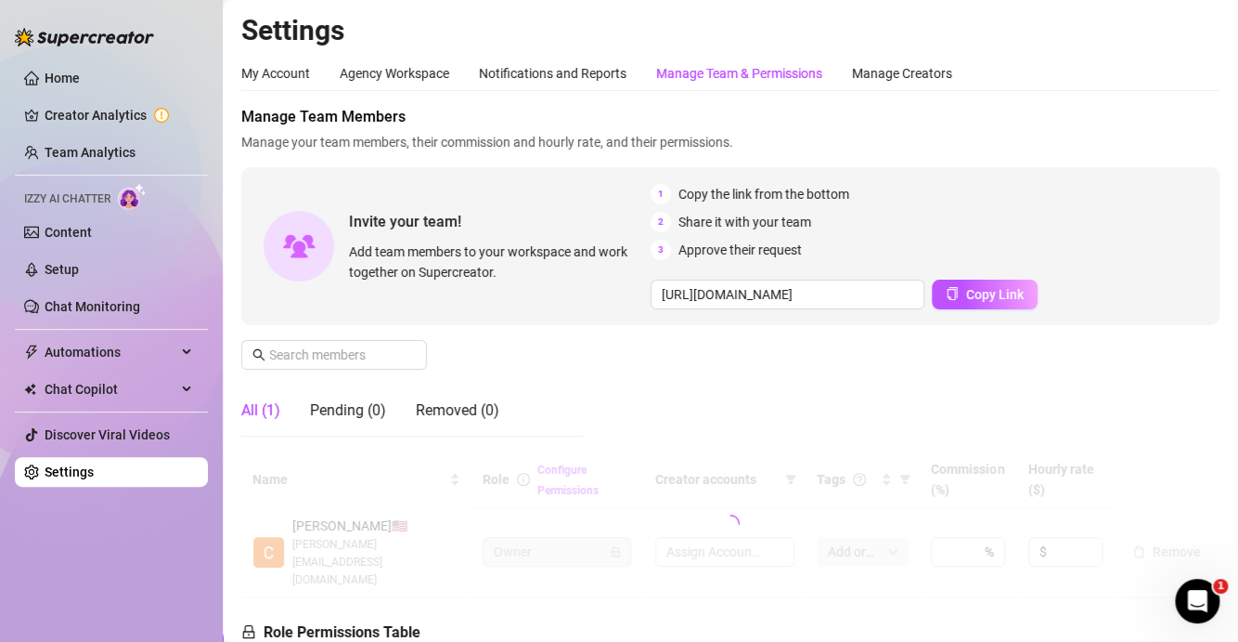
click at [773, 76] on div "Manage Team & Permissions" at bounding box center [739, 73] width 166 height 20
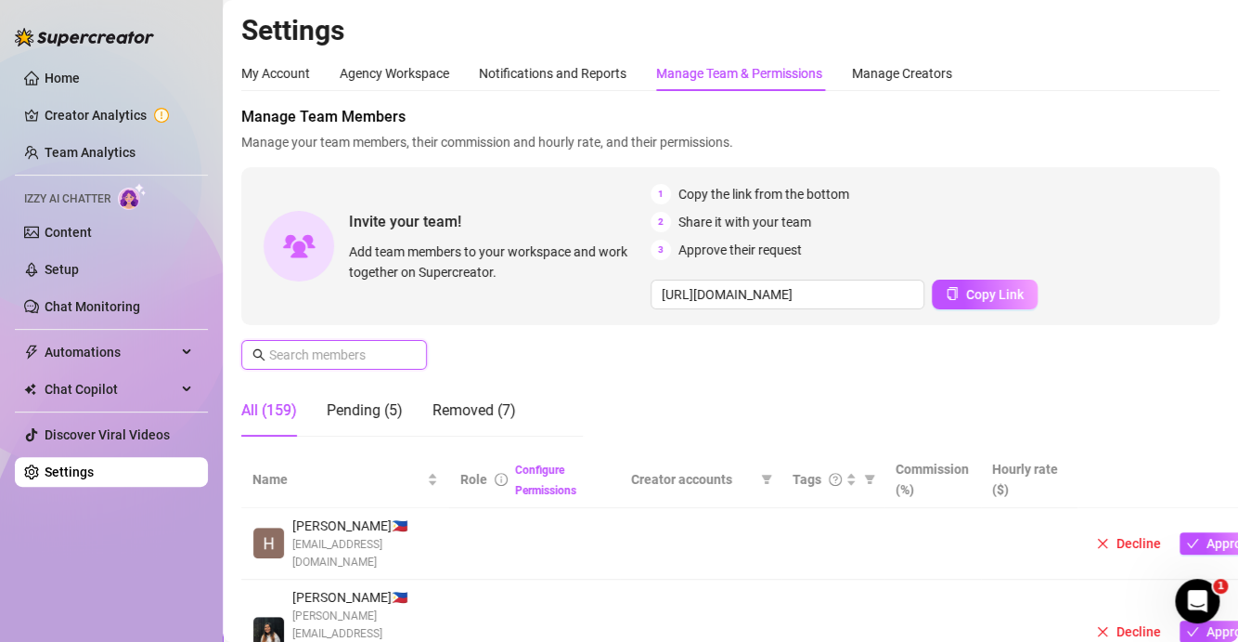
click at [363, 351] on input "text" at bounding box center [335, 354] width 132 height 20
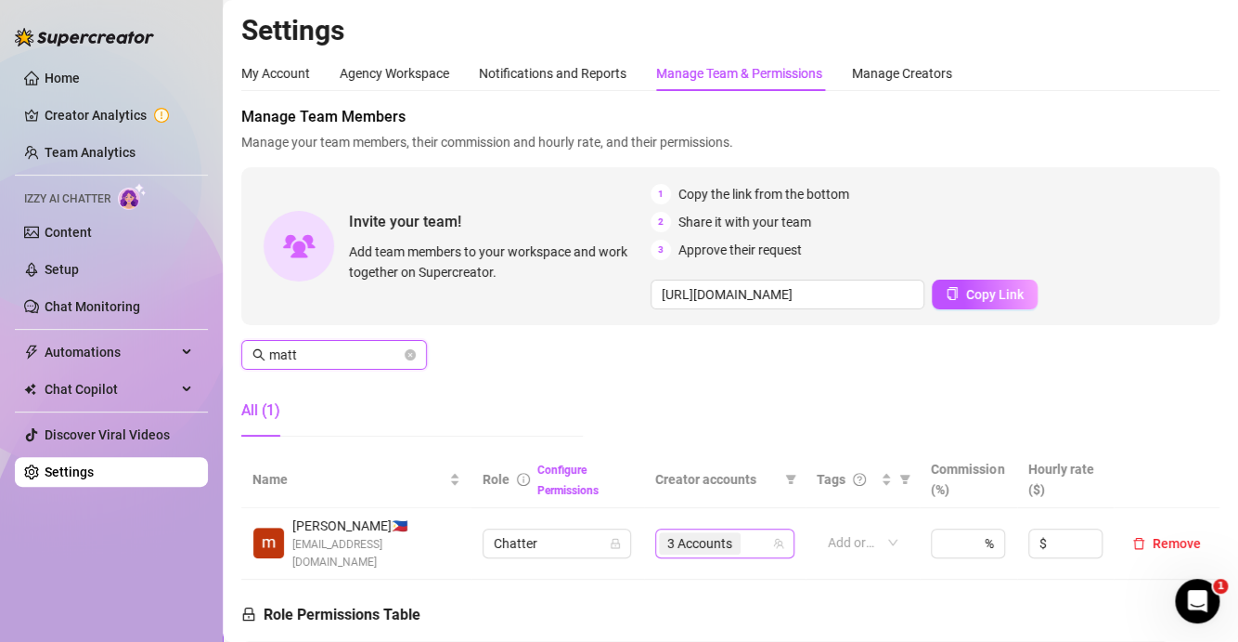
click at [760, 535] on div "3 Accounts" at bounding box center [715, 543] width 112 height 26
type input "matt"
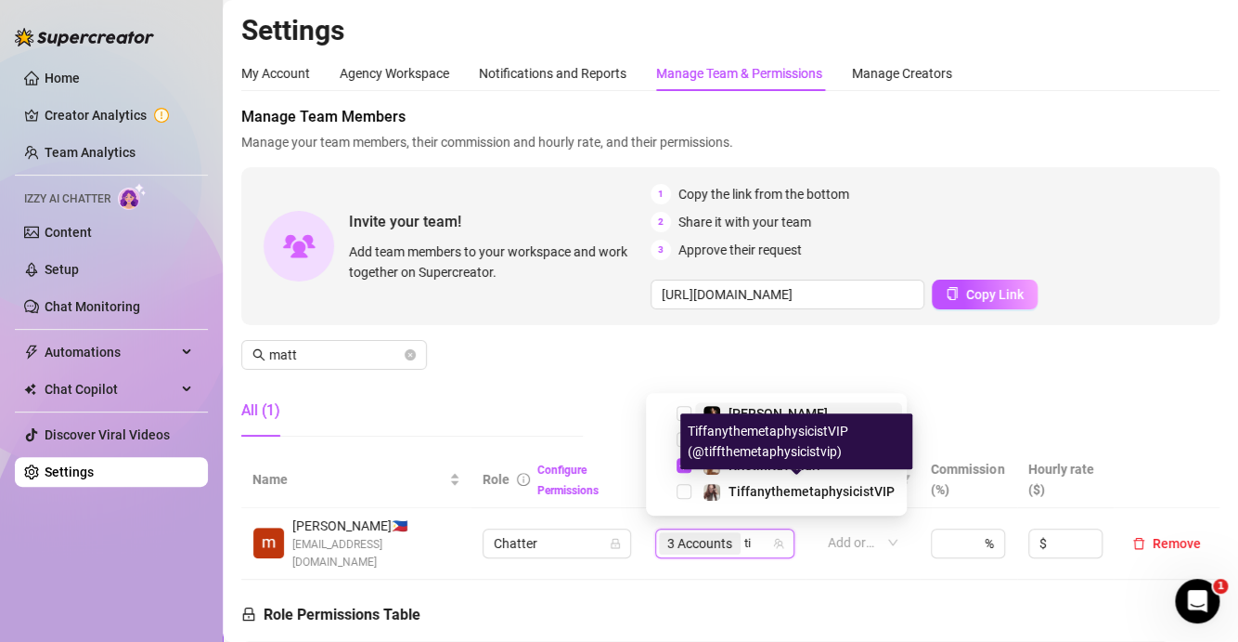
type input "tif"
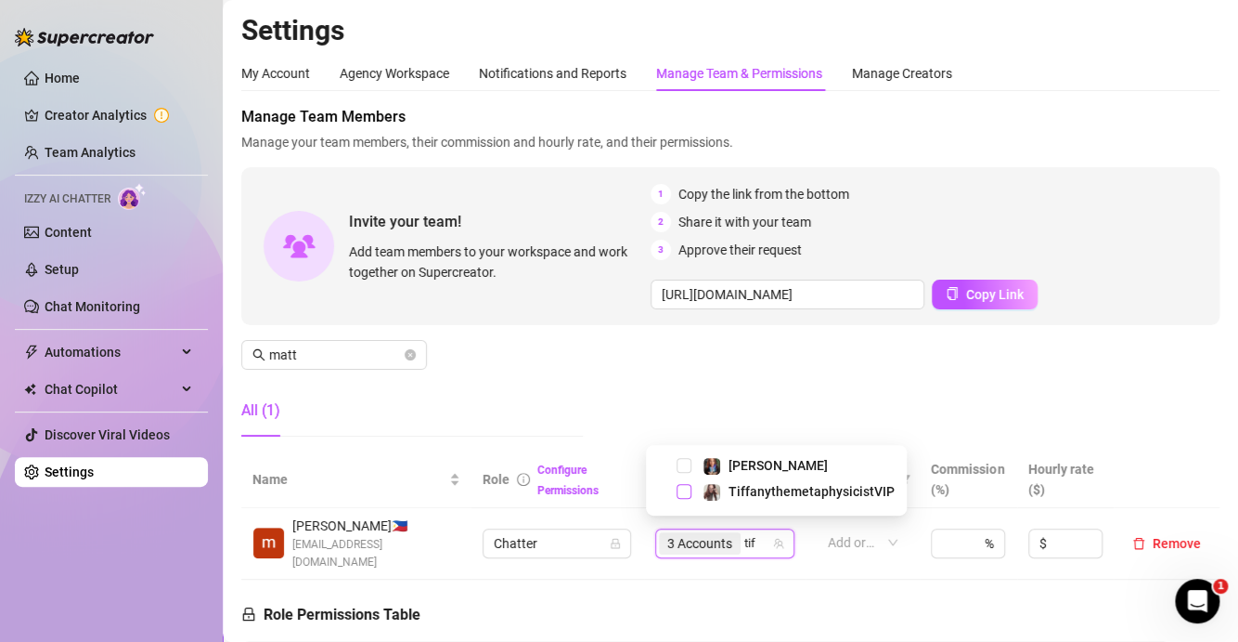
click at [682, 488] on span "Select tree node" at bounding box center [684, 491] width 15 height 15
type input "tiff"
click at [687, 462] on span "Select tree node" at bounding box center [684, 465] width 15 height 15
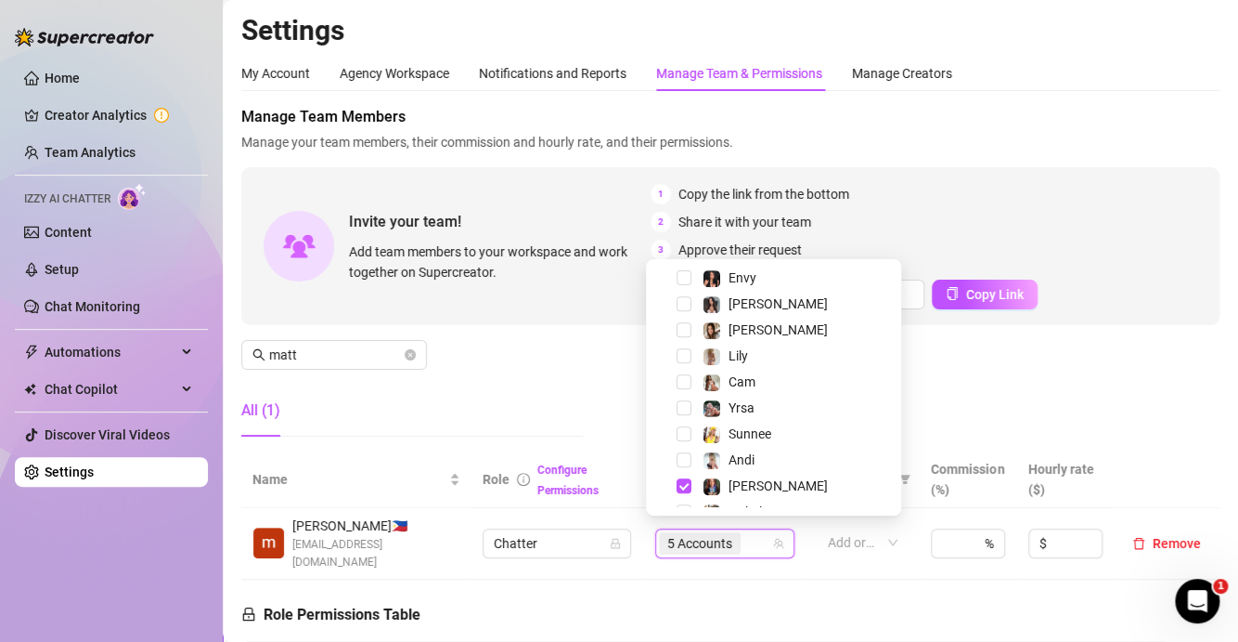
scroll to position [512, 0]
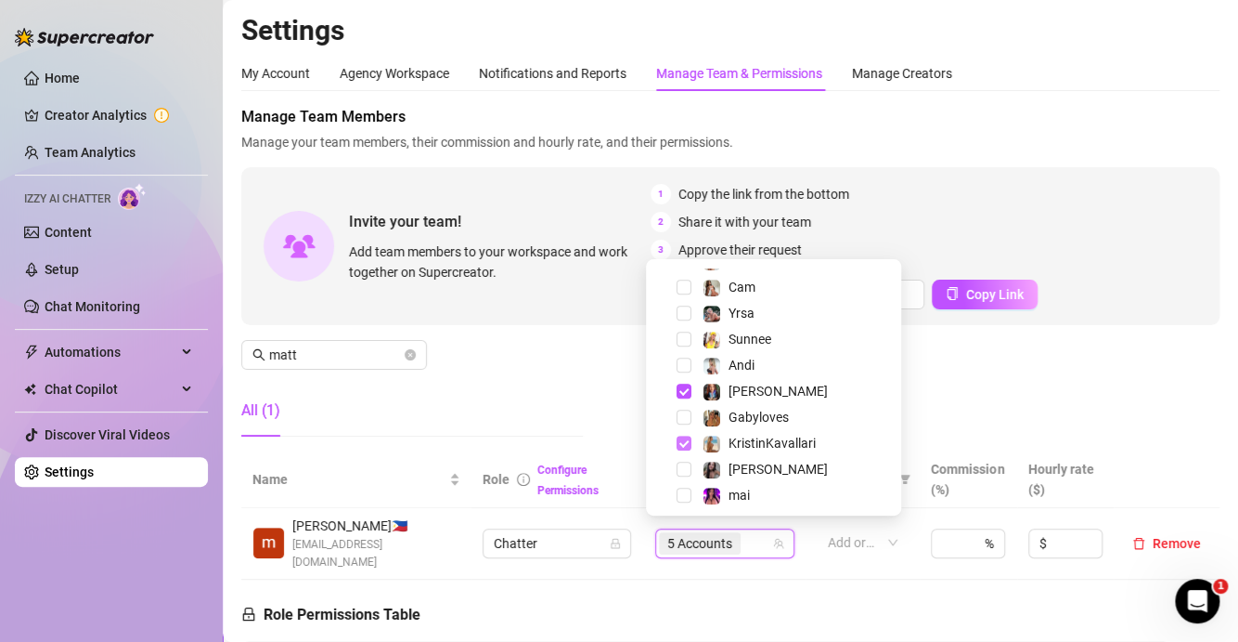
click at [683, 439] on span "Select tree node" at bounding box center [684, 442] width 15 height 15
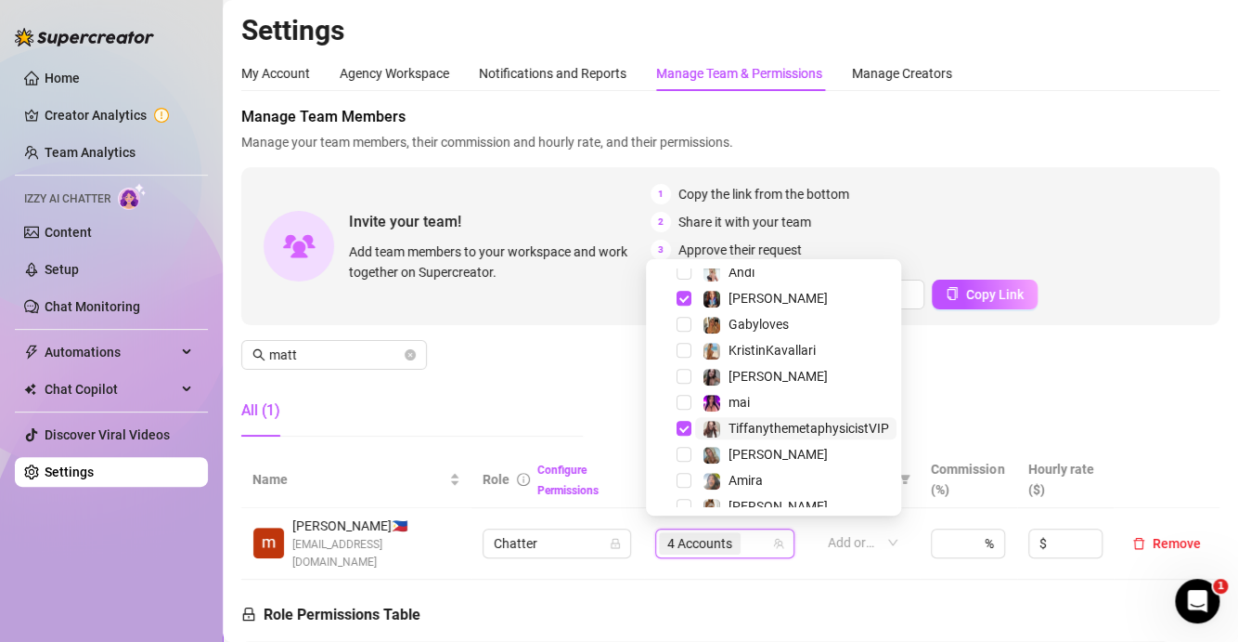
scroll to position [638, 0]
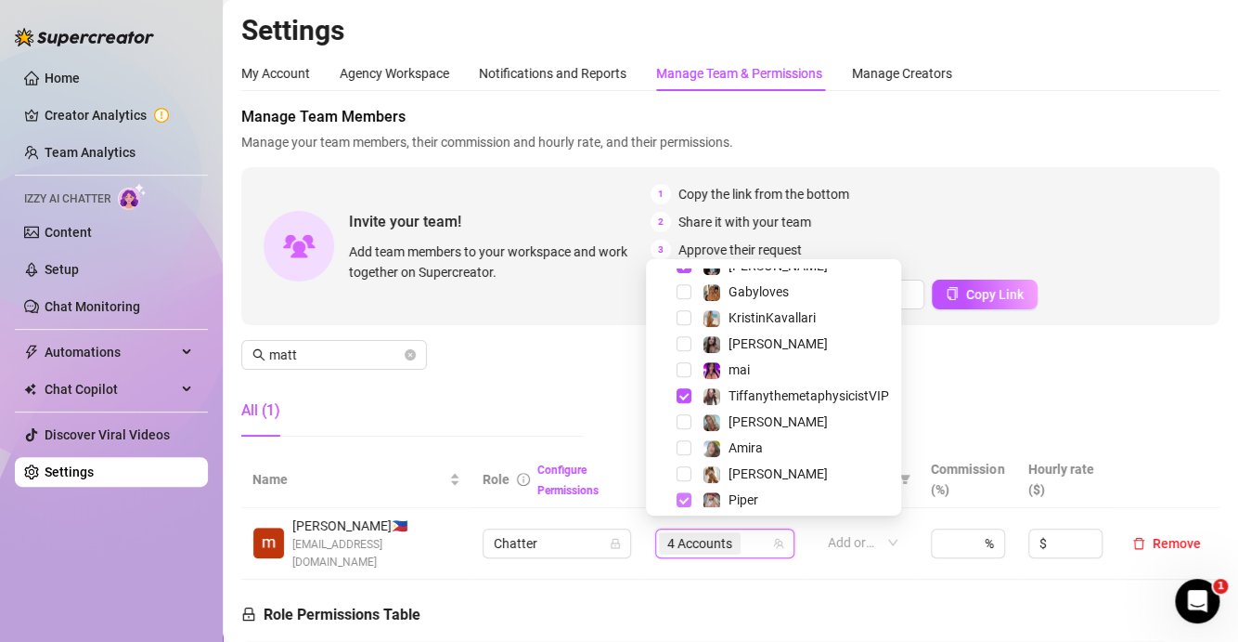
click at [682, 496] on span "Select tree node" at bounding box center [684, 499] width 15 height 15
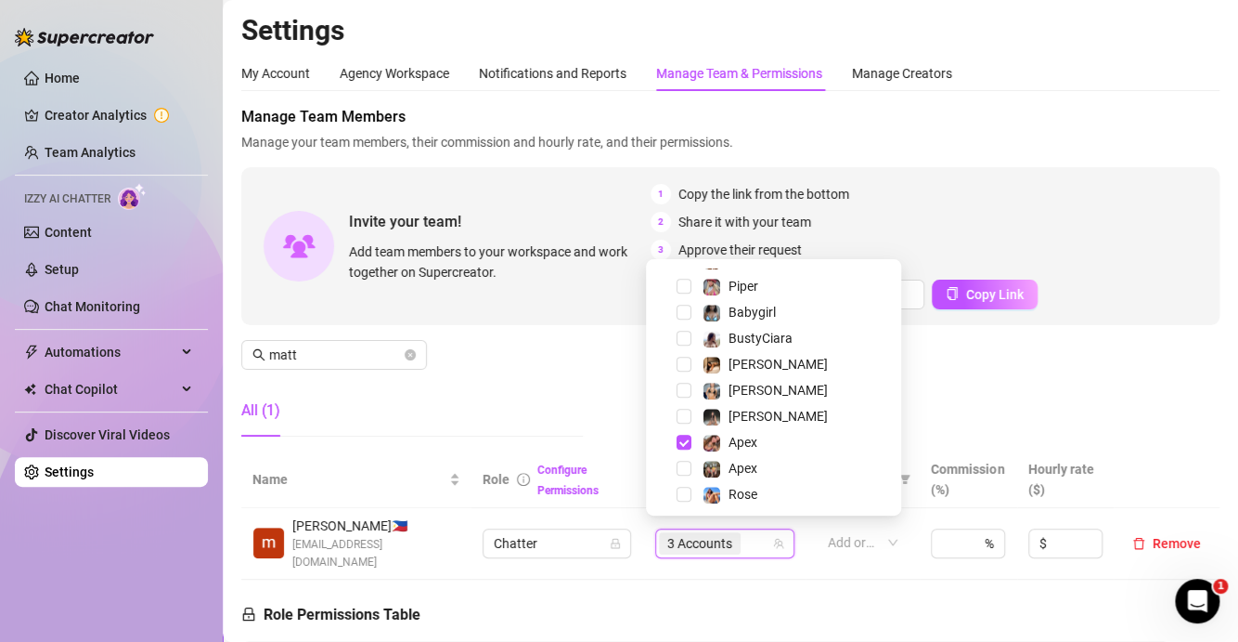
scroll to position [888, 0]
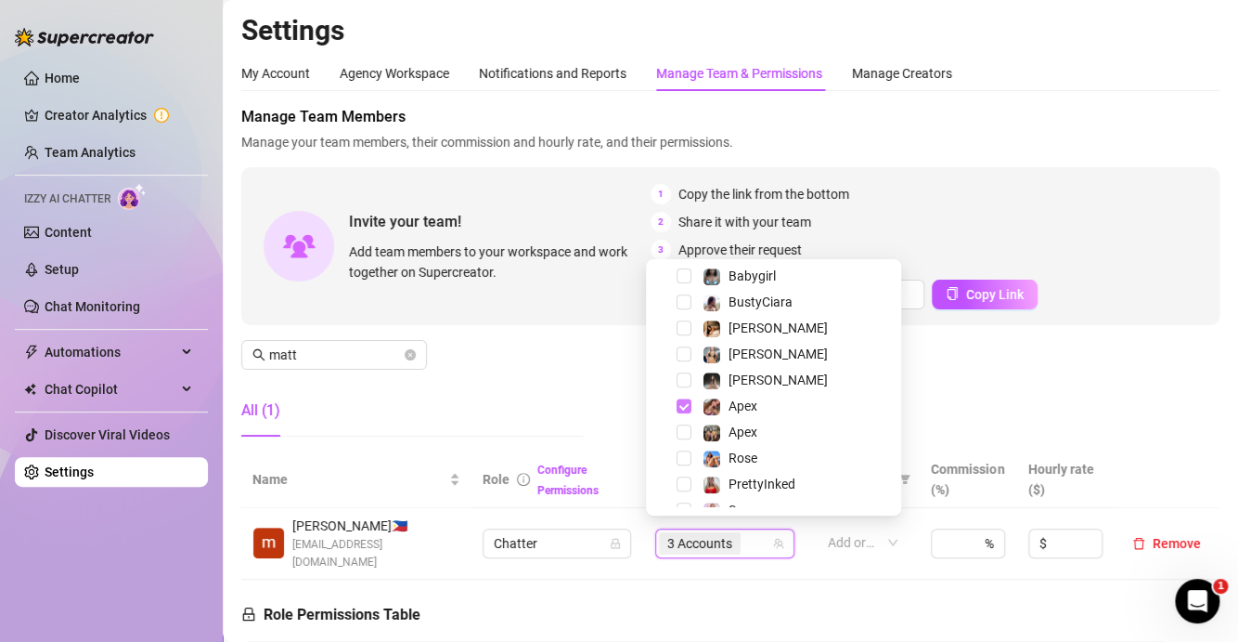
click at [690, 408] on span "Select tree node" at bounding box center [684, 405] width 15 height 15
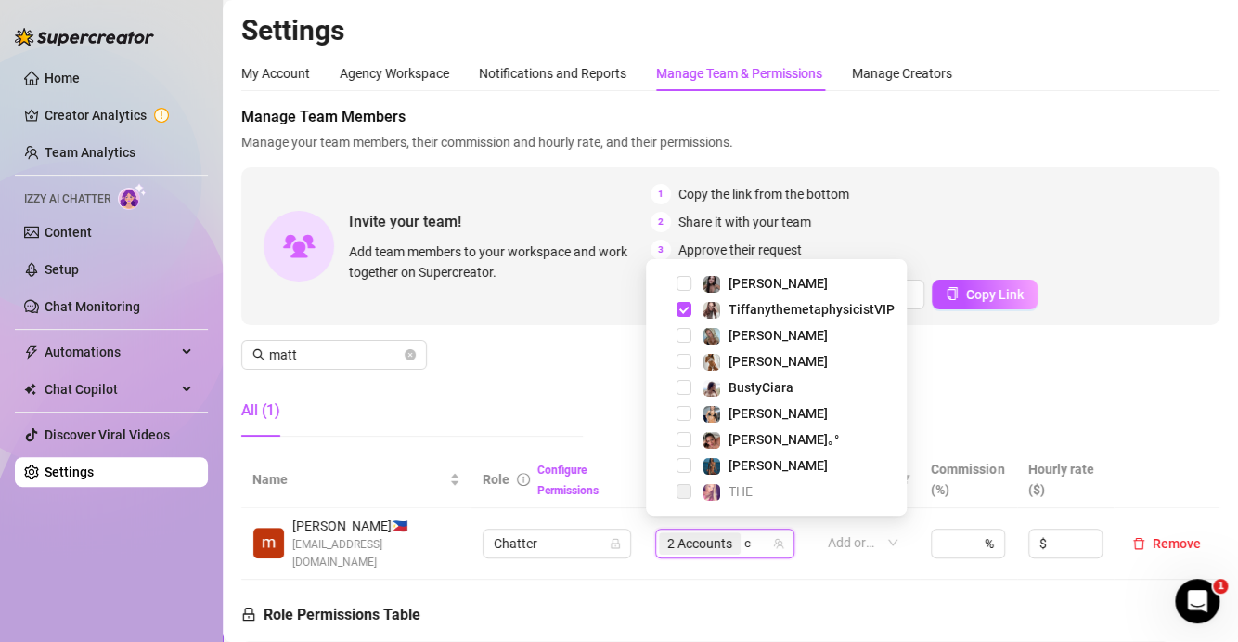
scroll to position [0, 0]
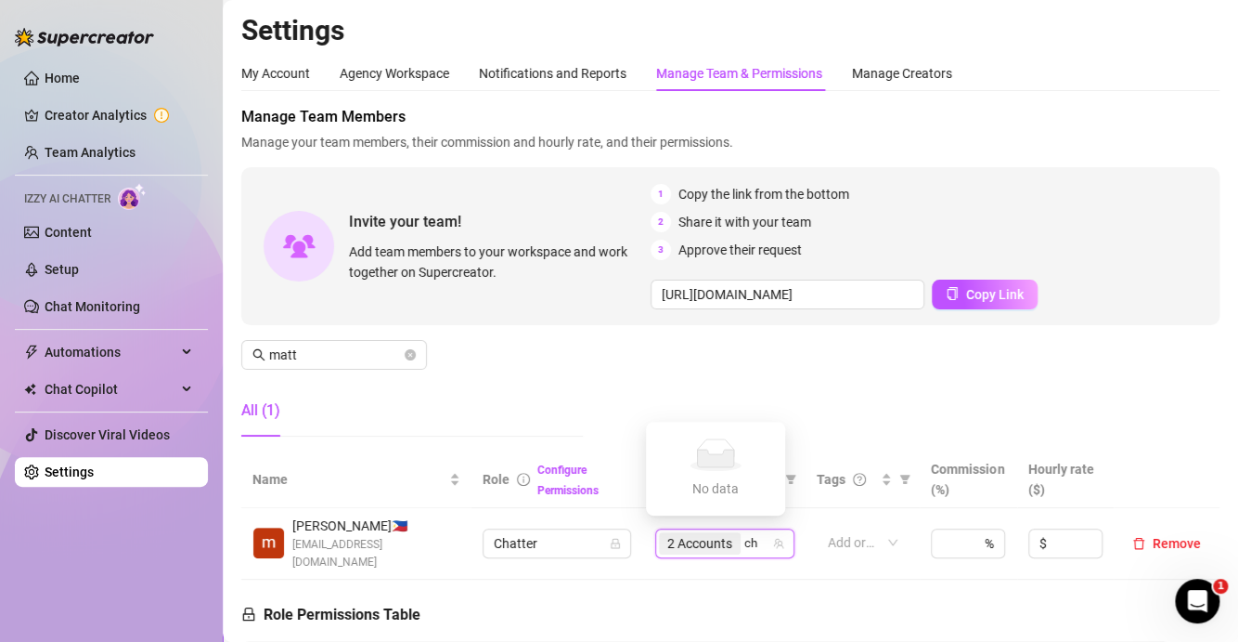
type input "c"
type input "k"
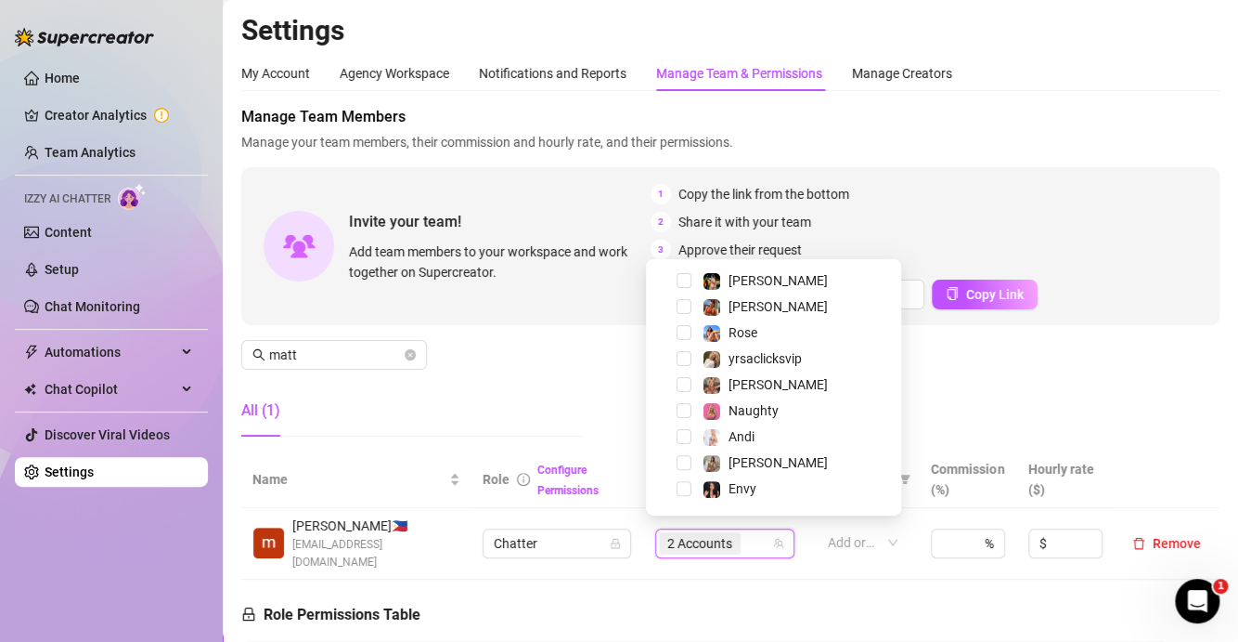
scroll to position [234, 0]
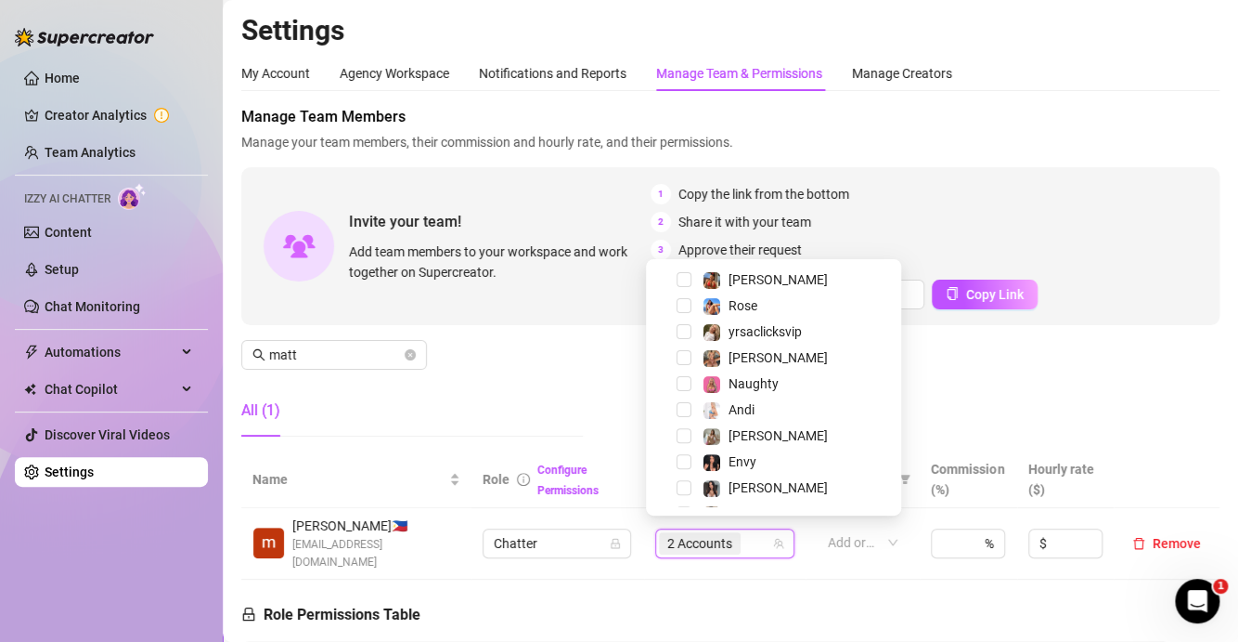
click at [968, 379] on div "Manage Team Members Manage your team members, their commission and hourly rate,…" at bounding box center [730, 278] width 979 height 345
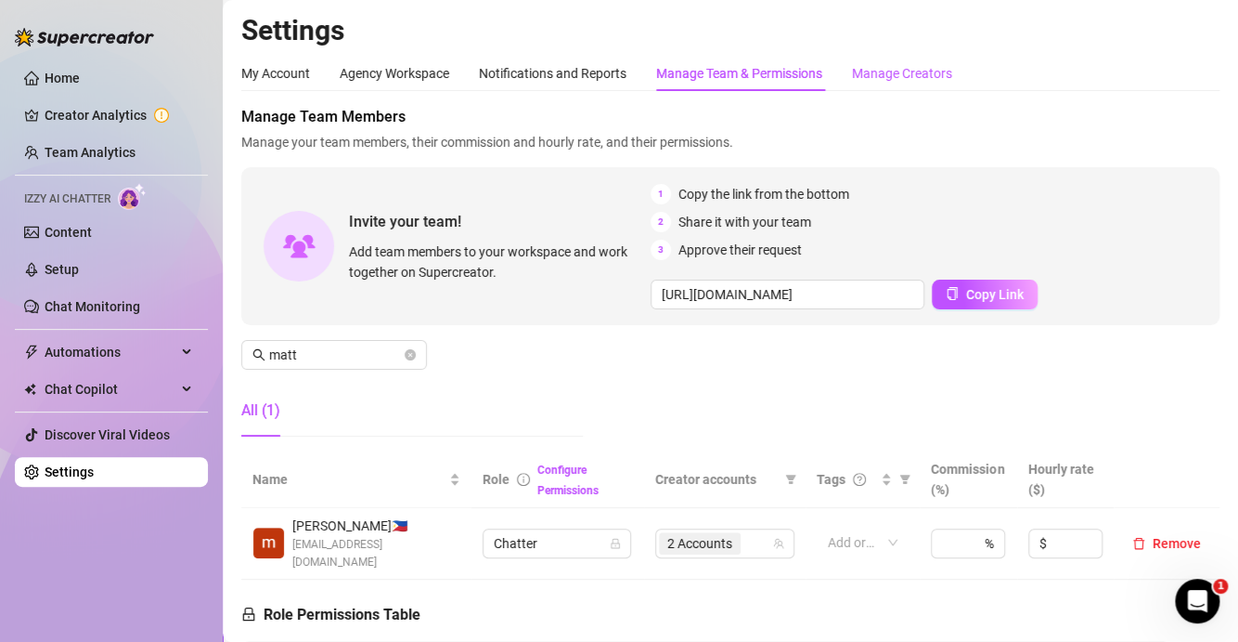
click at [915, 75] on div "Manage Creators" at bounding box center [902, 73] width 100 height 20
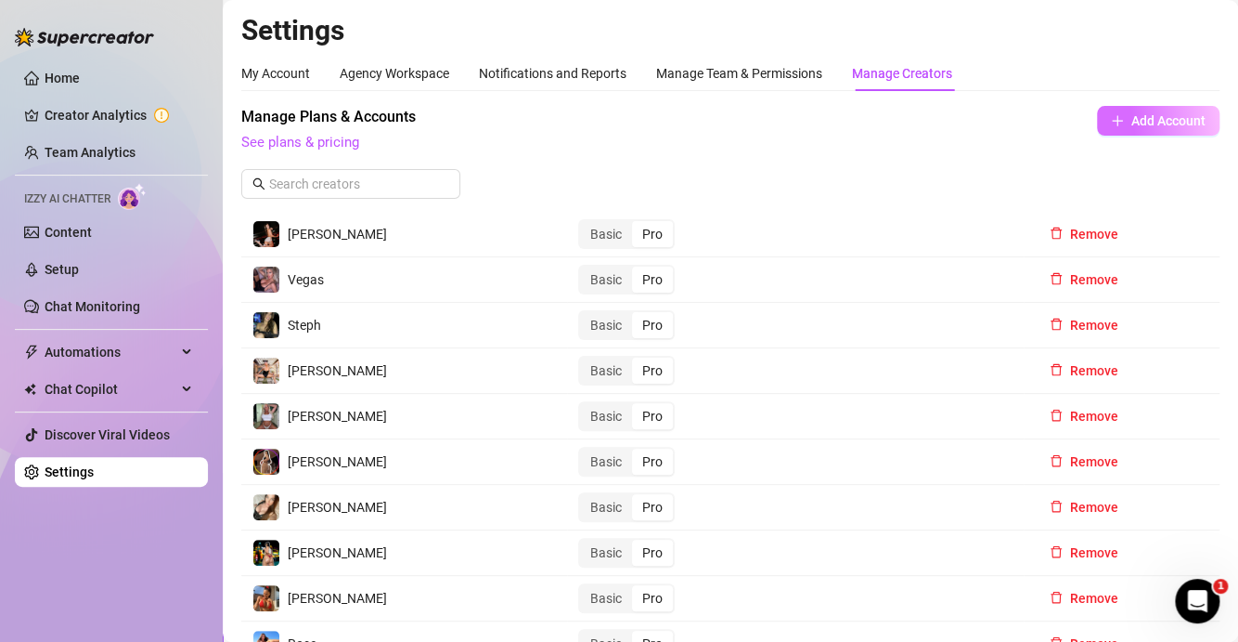
click at [1105, 111] on button "Add Account" at bounding box center [1158, 121] width 123 height 30
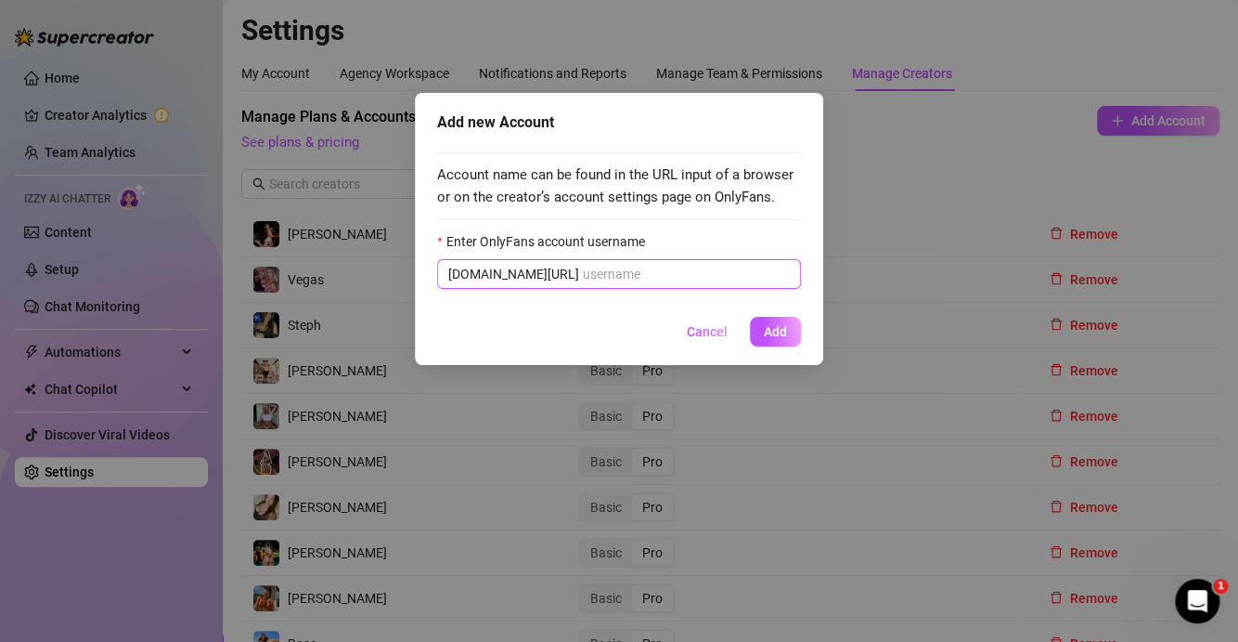
click at [583, 279] on input "Enter OnlyFans account username" at bounding box center [686, 274] width 207 height 20
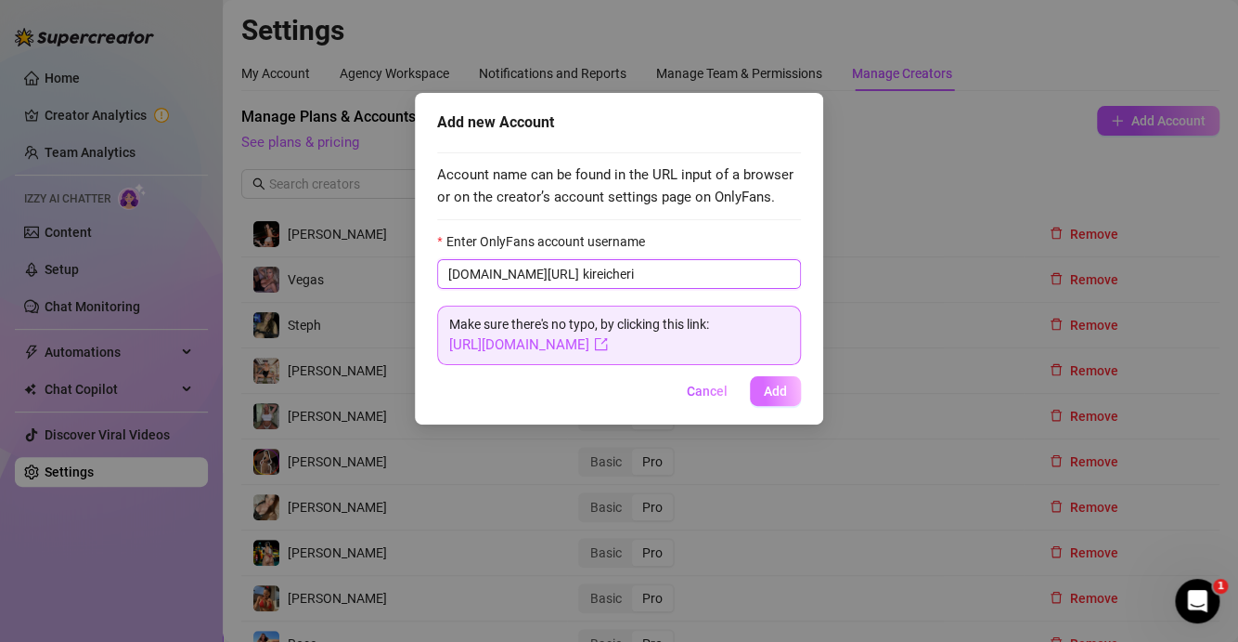
type input "kireicheri"
click at [774, 377] on button "Add" at bounding box center [775, 391] width 51 height 30
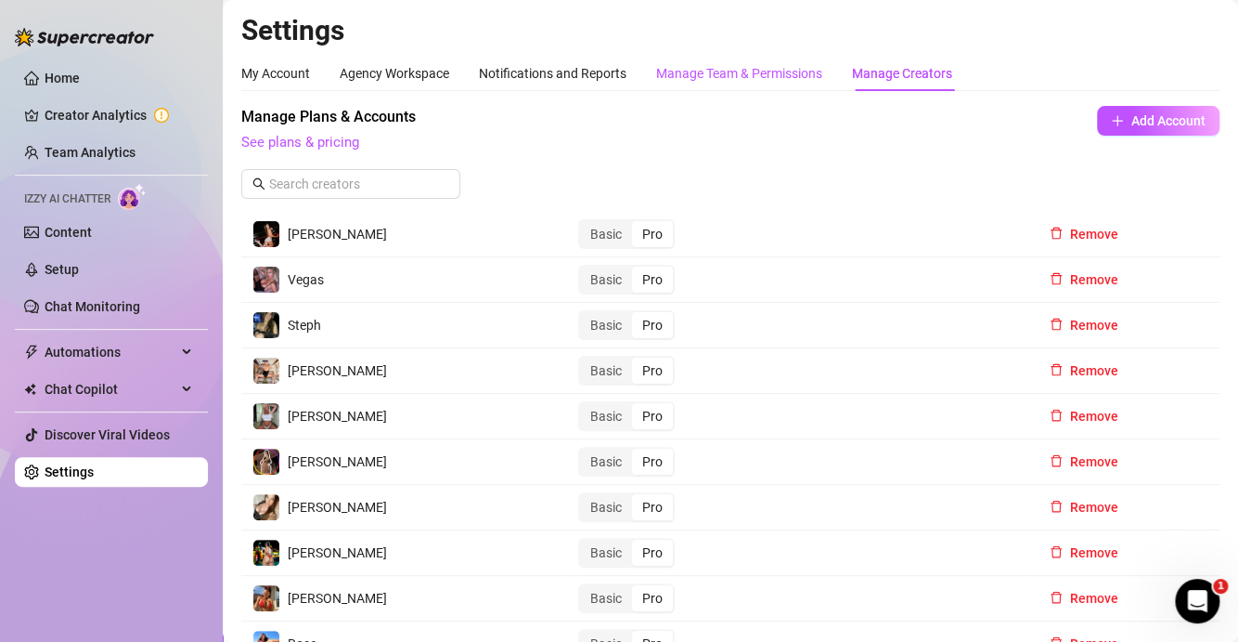
click at [686, 77] on div "Manage Team & Permissions" at bounding box center [739, 73] width 166 height 20
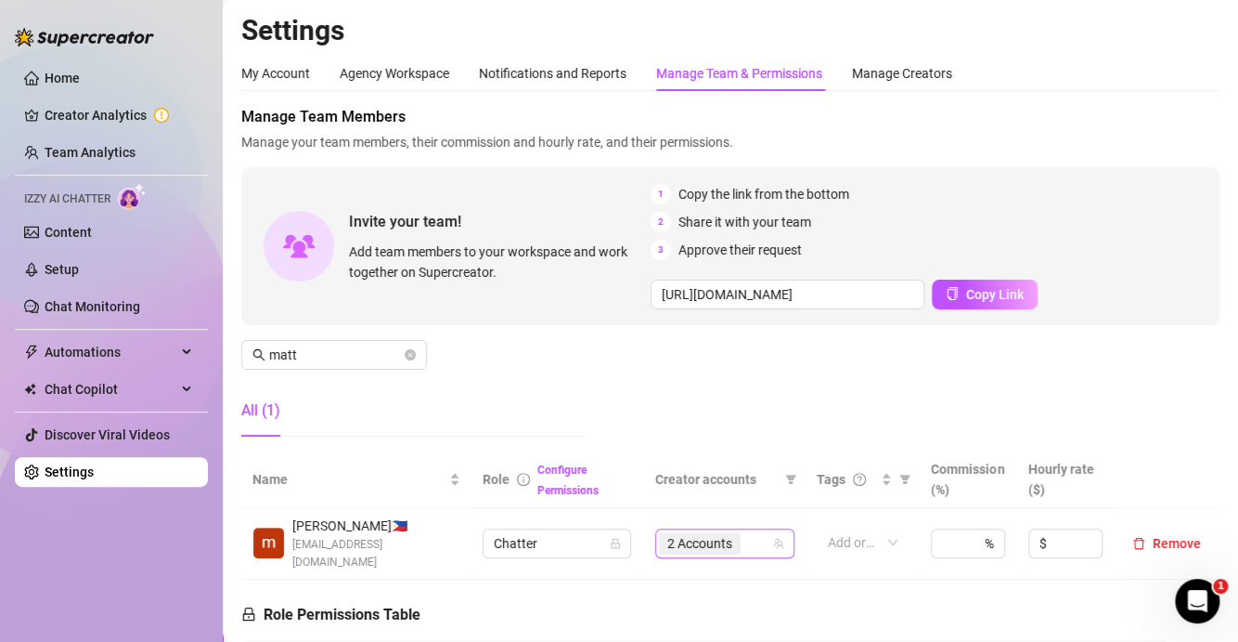
click at [746, 537] on div "2 Accounts" at bounding box center [715, 543] width 112 height 26
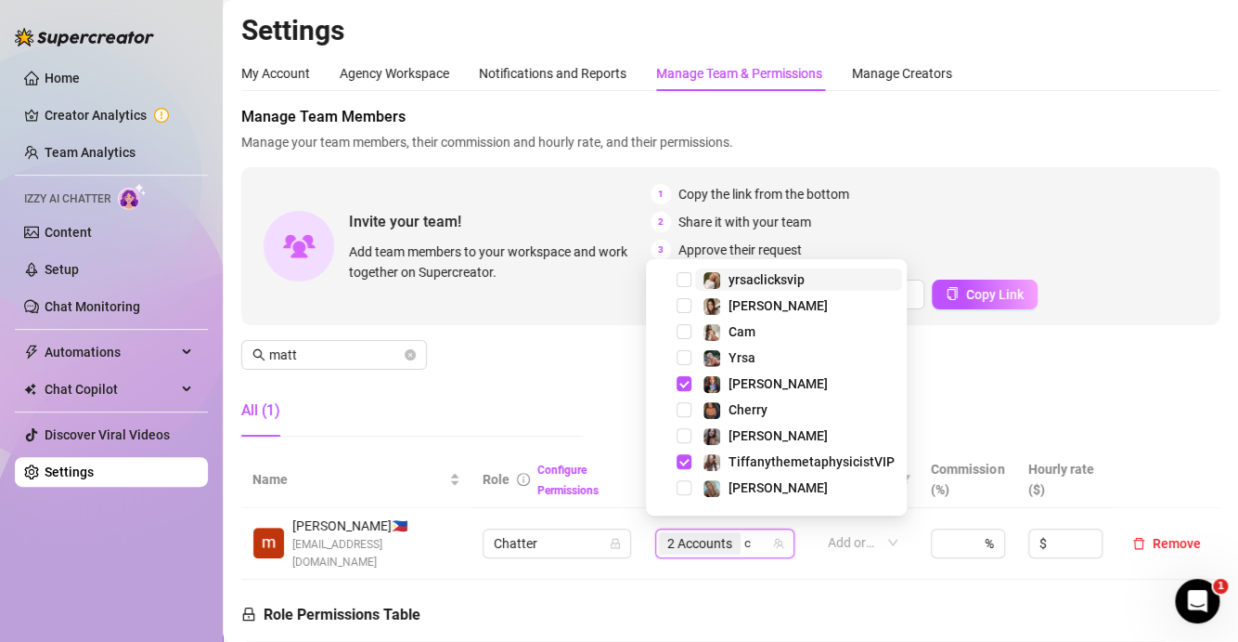
type input "ch"
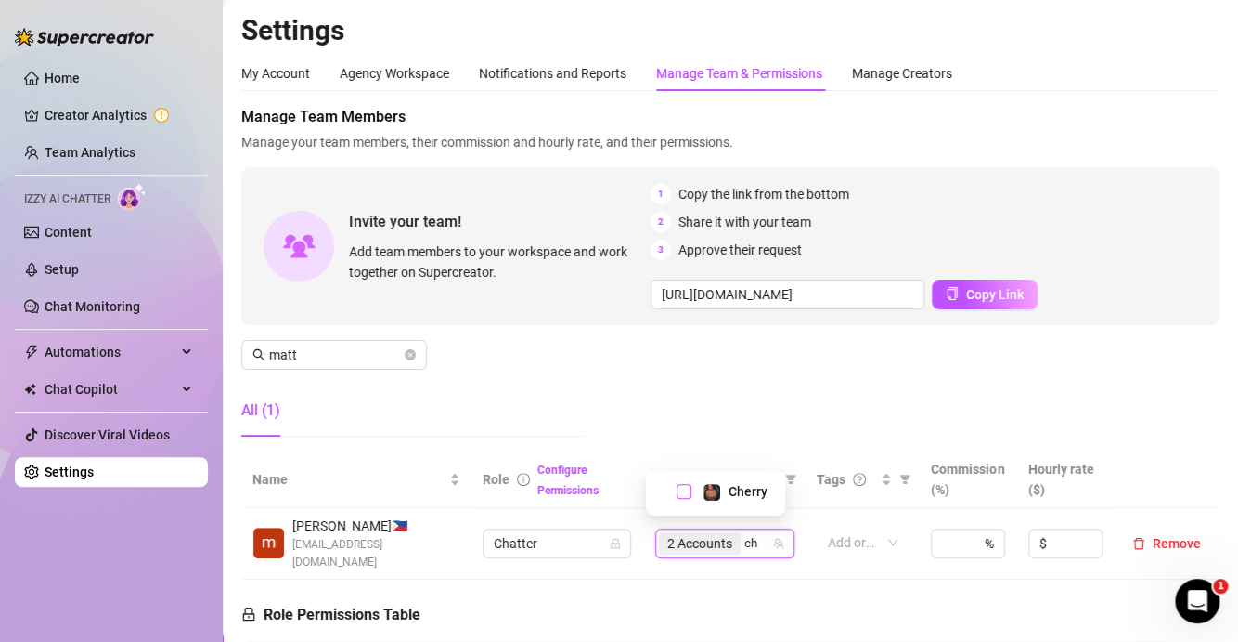
click at [681, 496] on span "Select tree node" at bounding box center [684, 491] width 15 height 15
click at [561, 360] on div "Manage Team Members Manage your team members, their commission and hourly rate,…" at bounding box center [730, 278] width 979 height 345
